Goal: Task Accomplishment & Management: Manage account settings

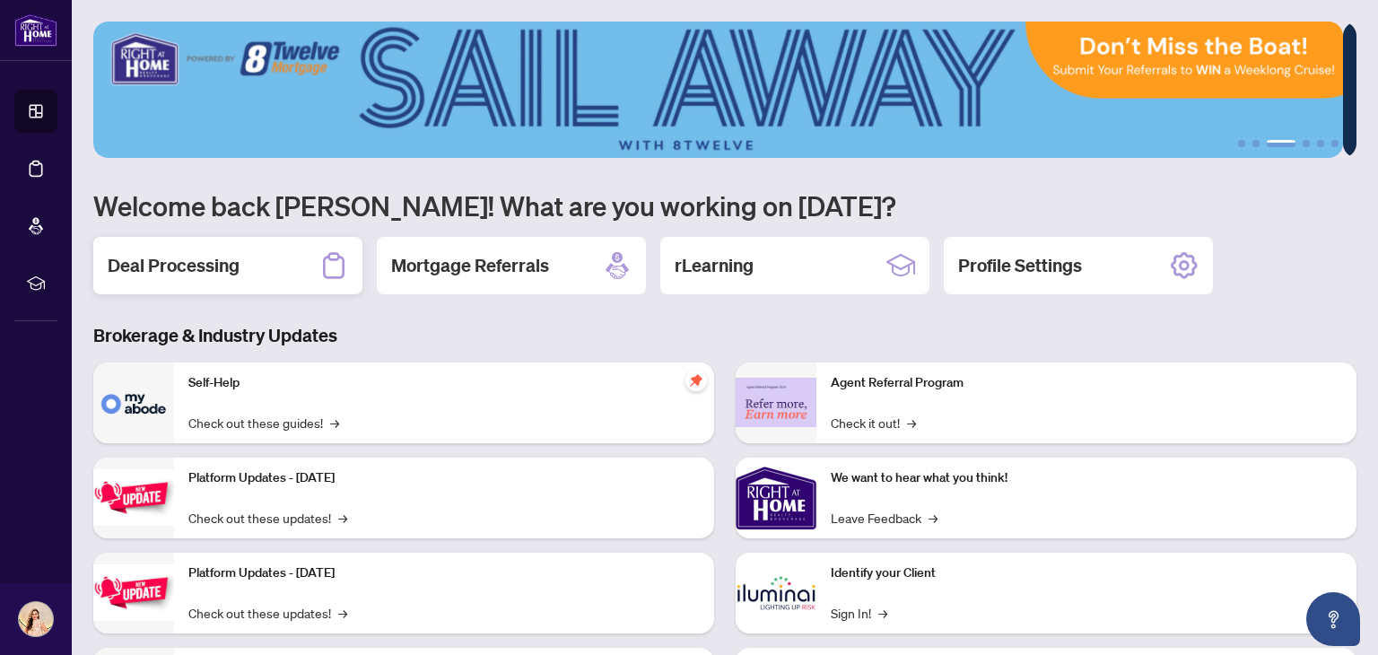
click at [228, 275] on h2 "Deal Processing" at bounding box center [174, 265] width 132 height 25
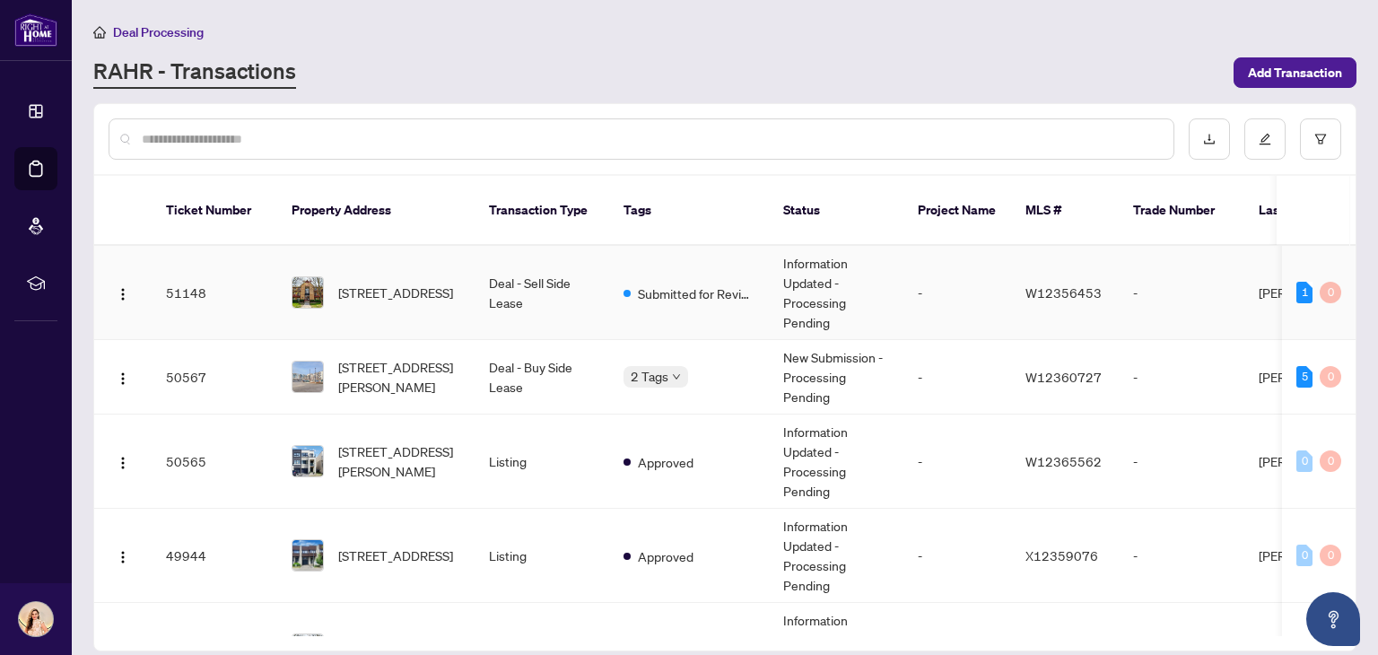
click at [515, 273] on td "Deal - Sell Side Lease" at bounding box center [542, 293] width 135 height 94
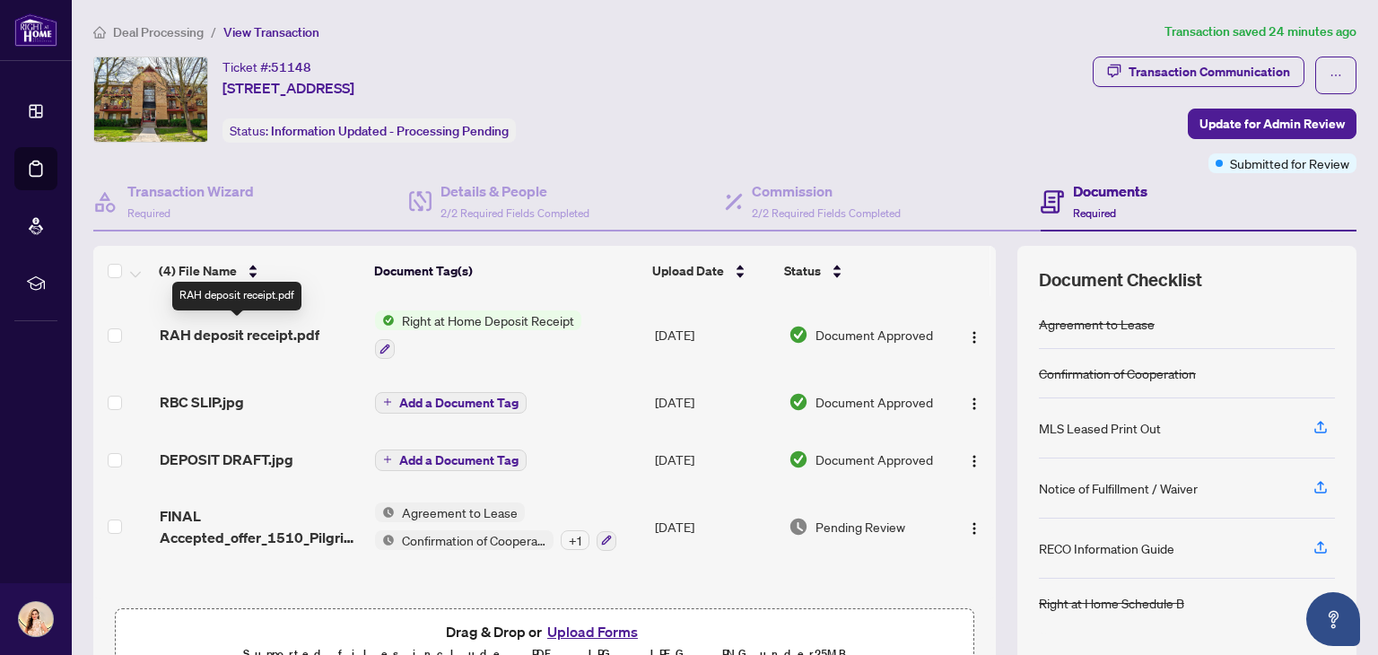
click at [230, 330] on span "RAH deposit receipt.pdf" at bounding box center [240, 335] width 160 height 22
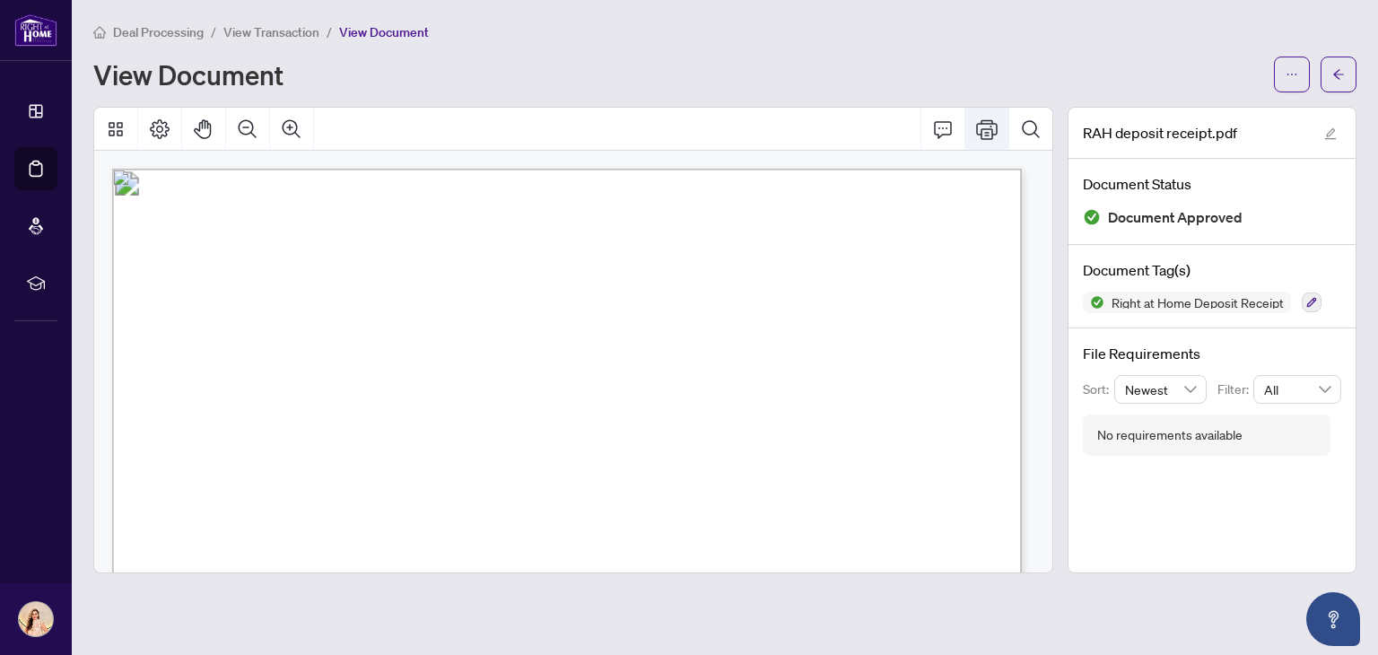
click at [983, 131] on icon "Print" at bounding box center [987, 129] width 22 height 22
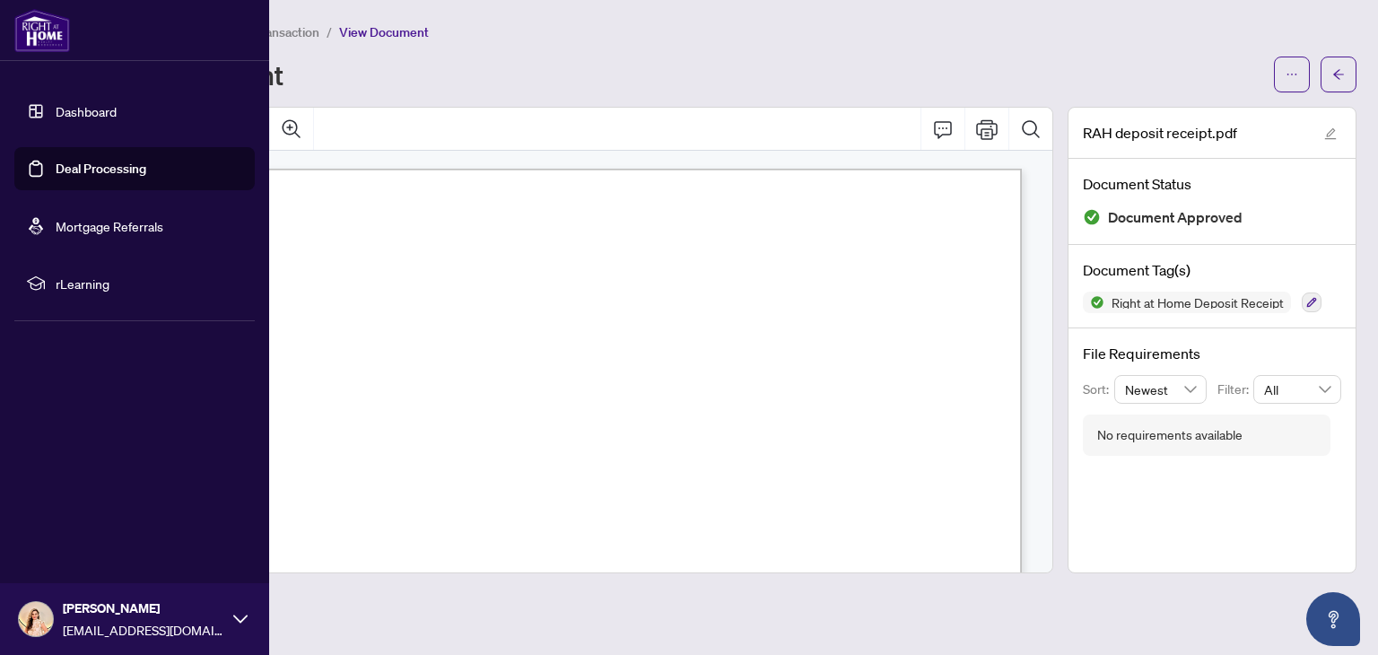
click at [98, 114] on link "Dashboard" at bounding box center [86, 111] width 61 height 16
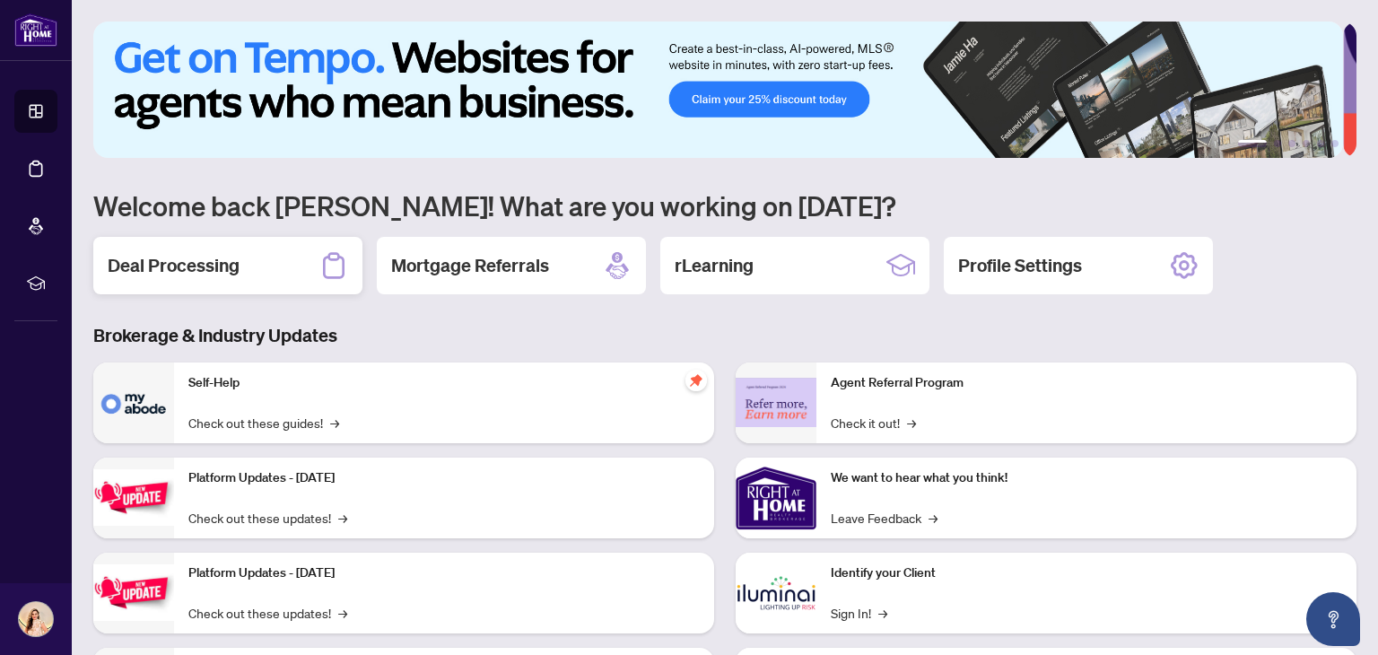
click at [283, 259] on div "Deal Processing" at bounding box center [227, 265] width 269 height 57
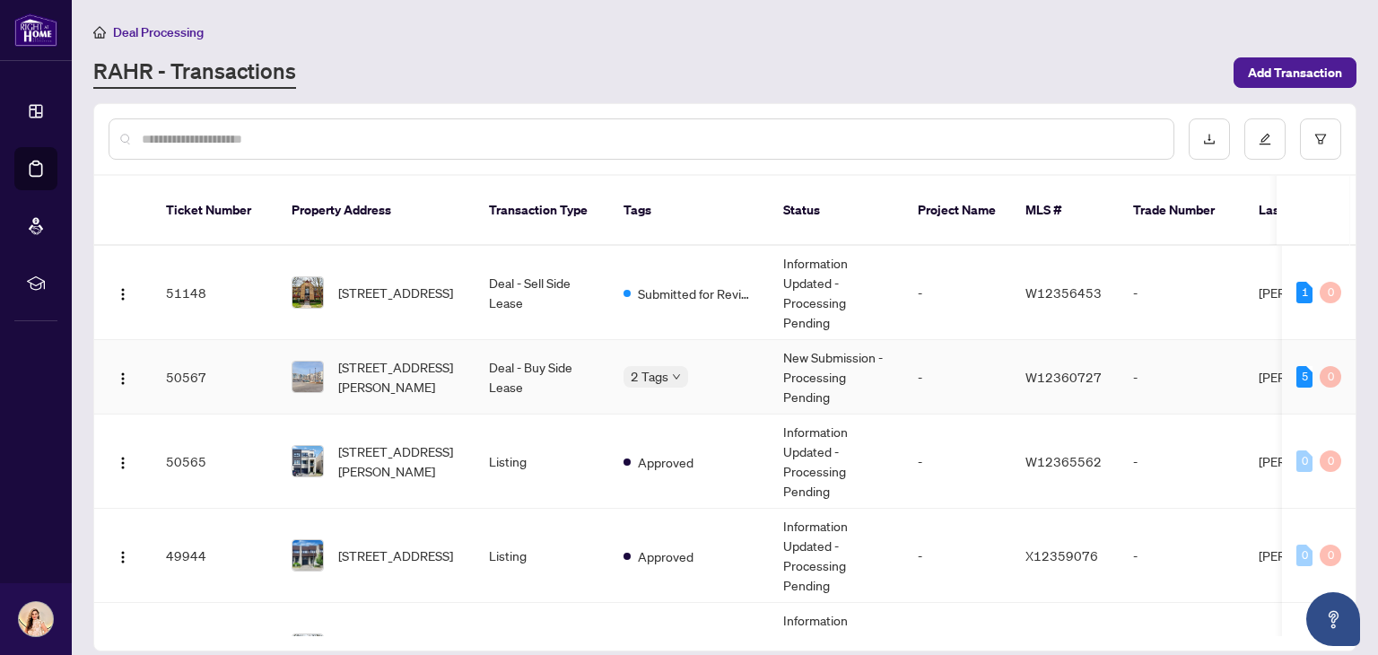
click at [563, 352] on td "Deal - Buy Side Lease" at bounding box center [542, 377] width 135 height 74
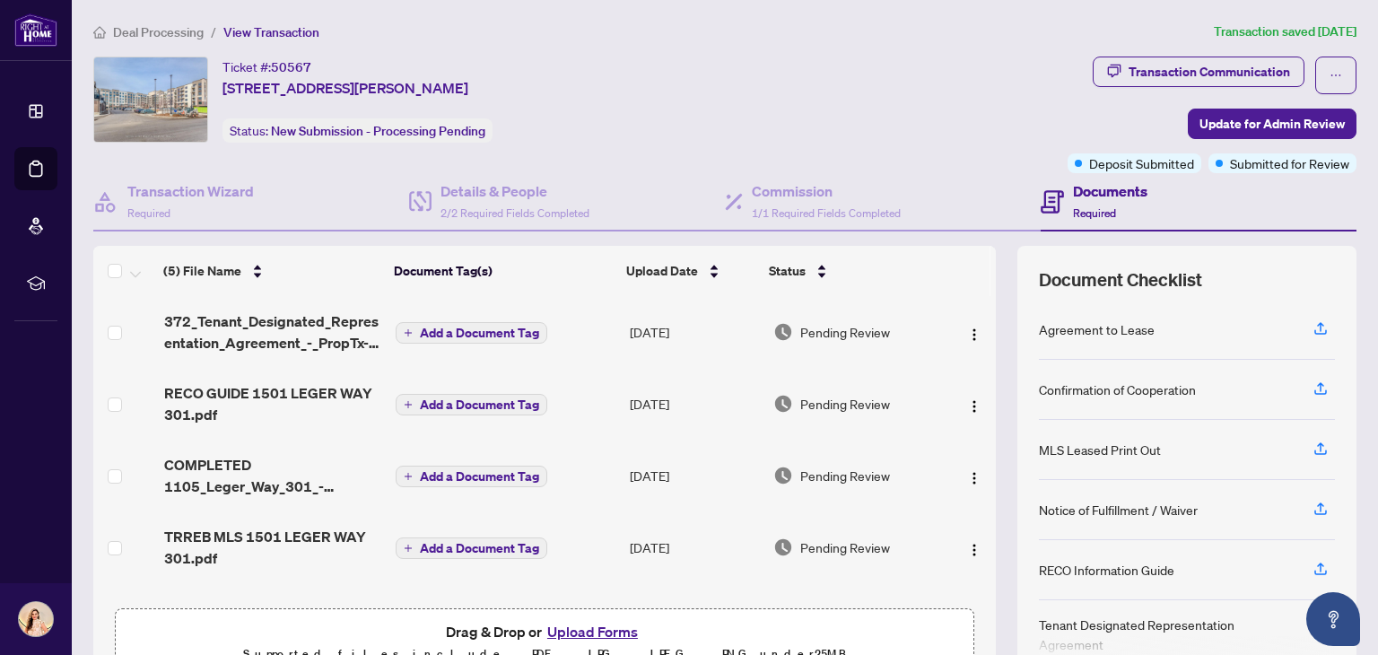
scroll to position [61, 0]
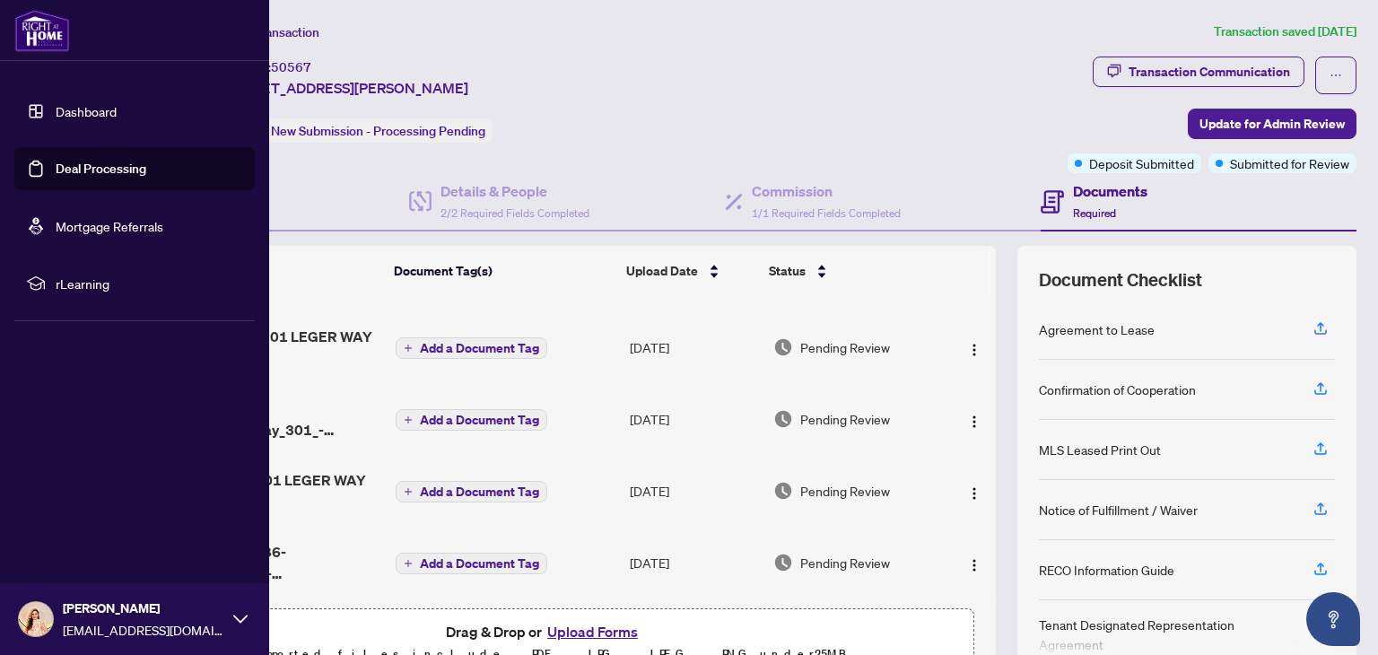
click at [117, 119] on link "Dashboard" at bounding box center [86, 111] width 61 height 16
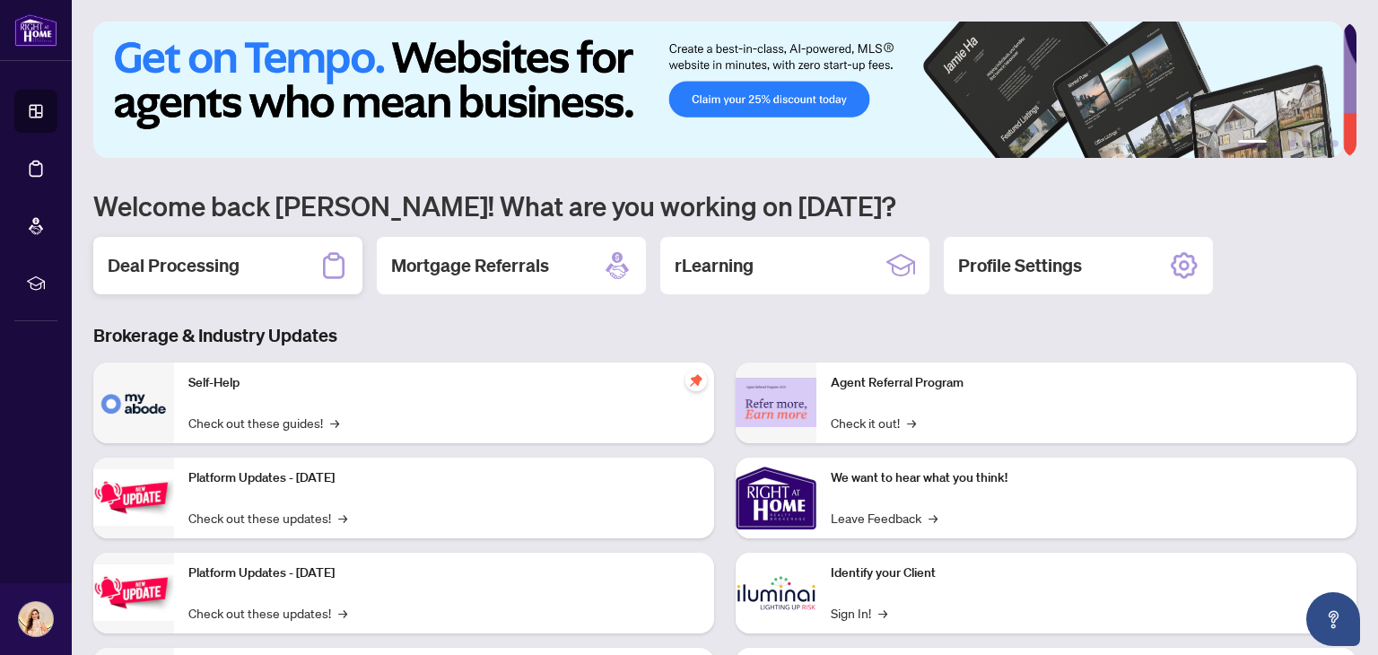
click at [239, 266] on h2 "Deal Processing" at bounding box center [174, 265] width 132 height 25
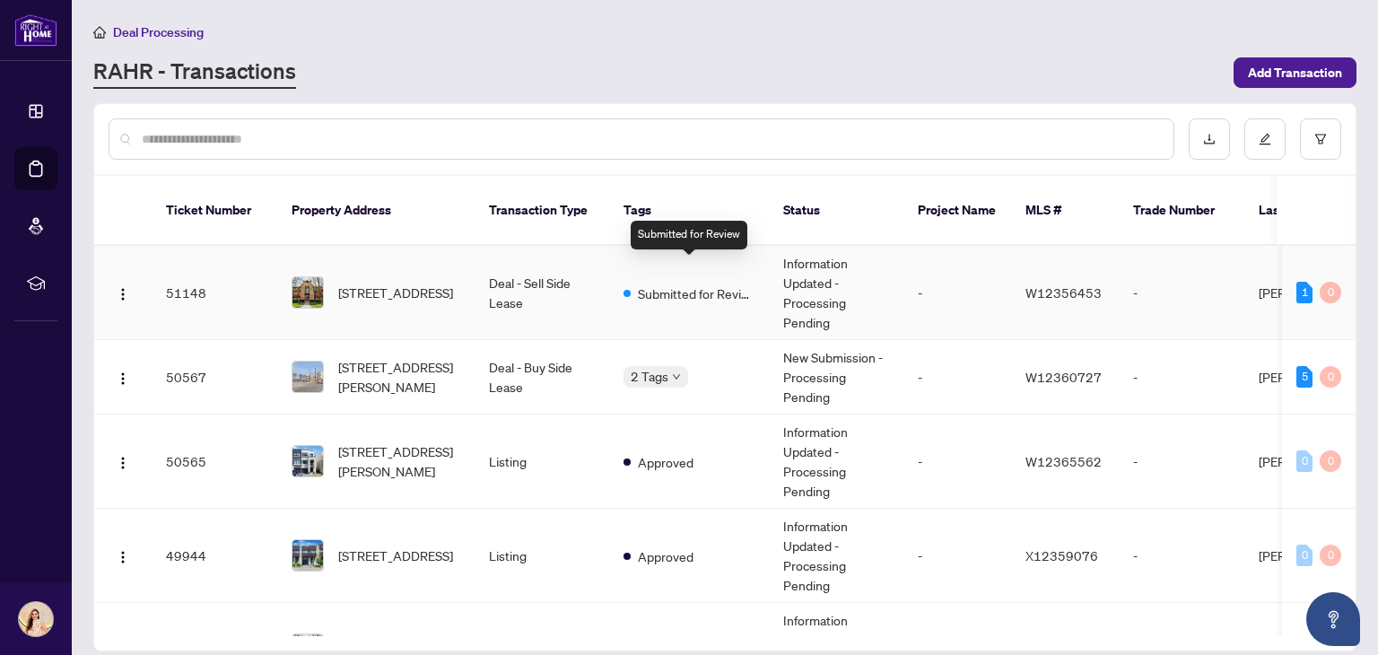
click at [631, 282] on div "Submitted for Review" at bounding box center [688, 293] width 131 height 22
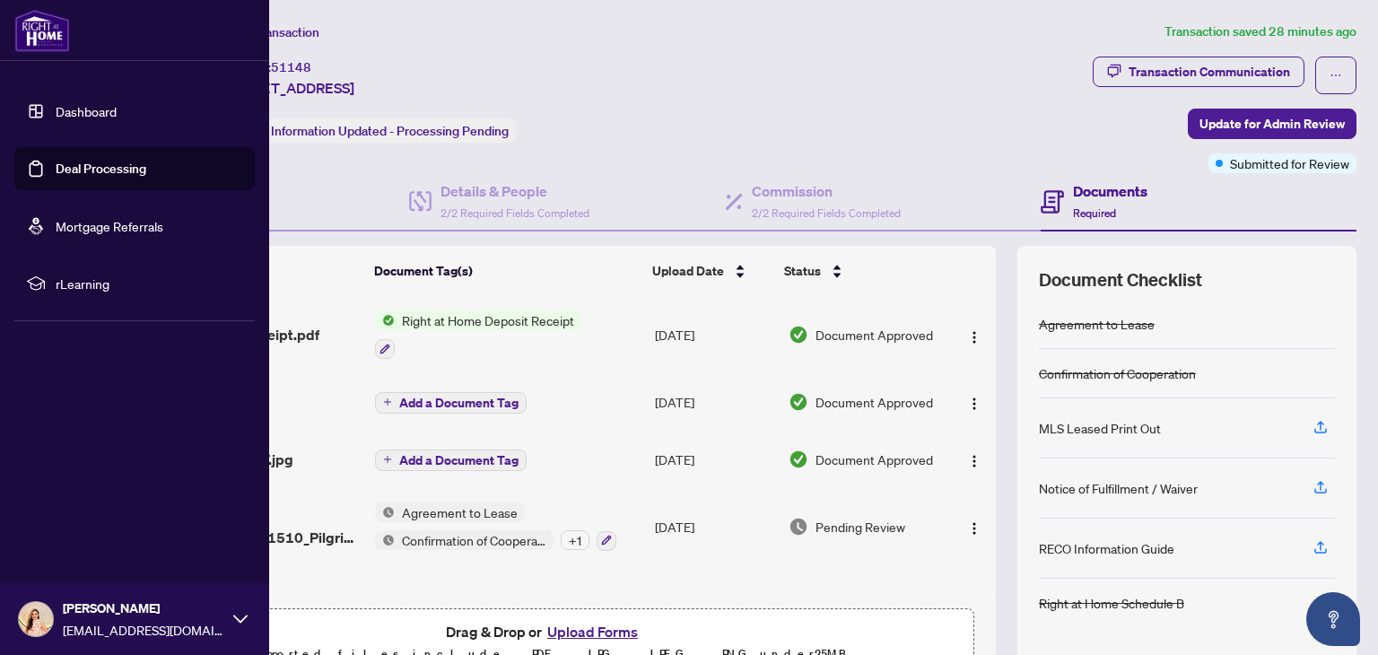
click at [117, 111] on link "Dashboard" at bounding box center [86, 111] width 61 height 16
